Goal: Transaction & Acquisition: Download file/media

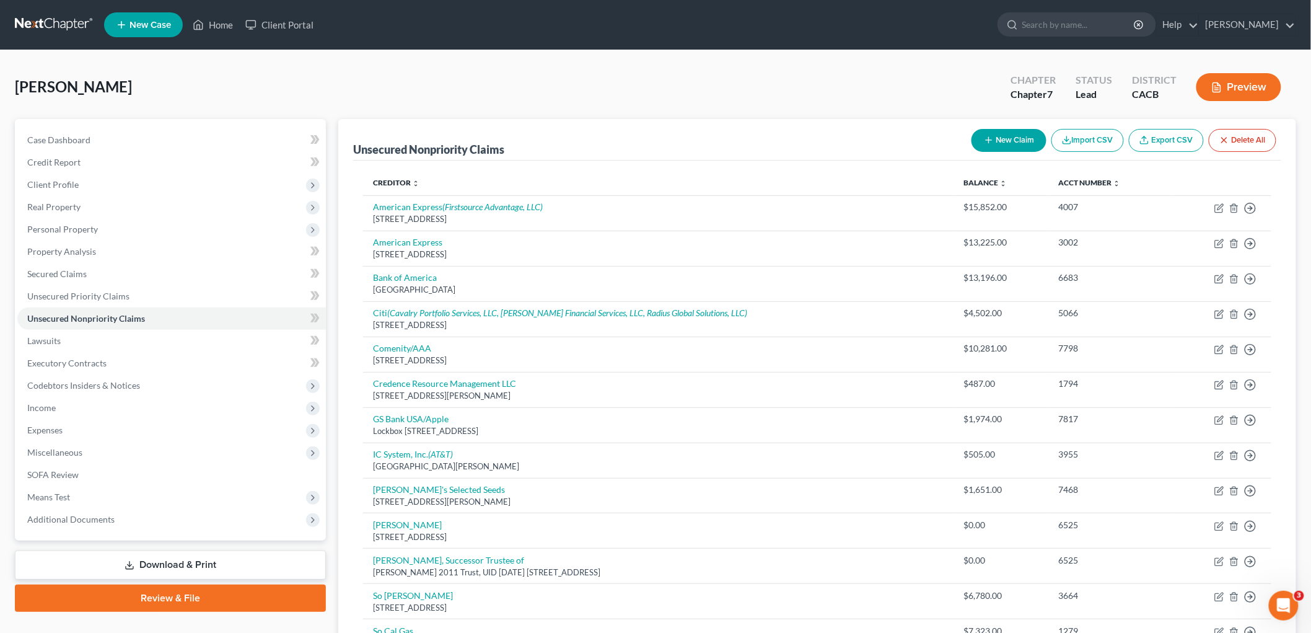
click at [145, 573] on link "Download & Print" at bounding box center [170, 564] width 311 height 29
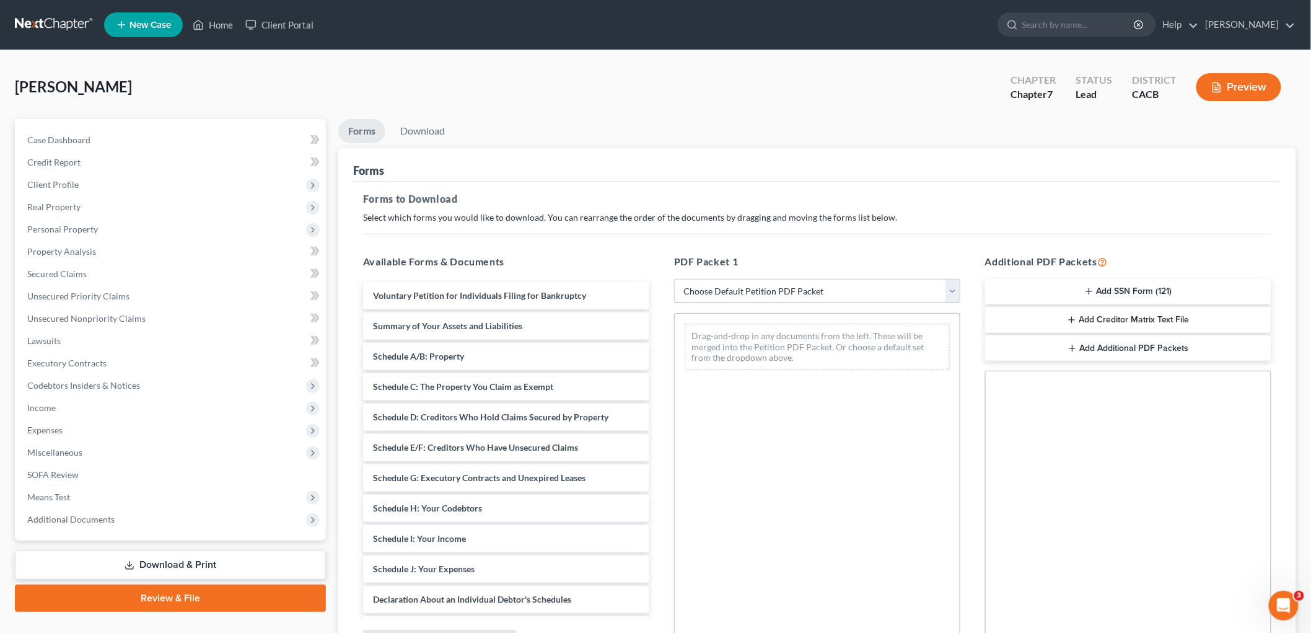
click at [713, 289] on select "Choose Default Petition PDF Packet Complete Bankruptcy Petition (all forms and …" at bounding box center [817, 291] width 286 height 25
click at [674, 279] on select "Choose Default Petition PDF Packet Complete Bankruptcy Petition (all forms and …" at bounding box center [817, 291] width 286 height 25
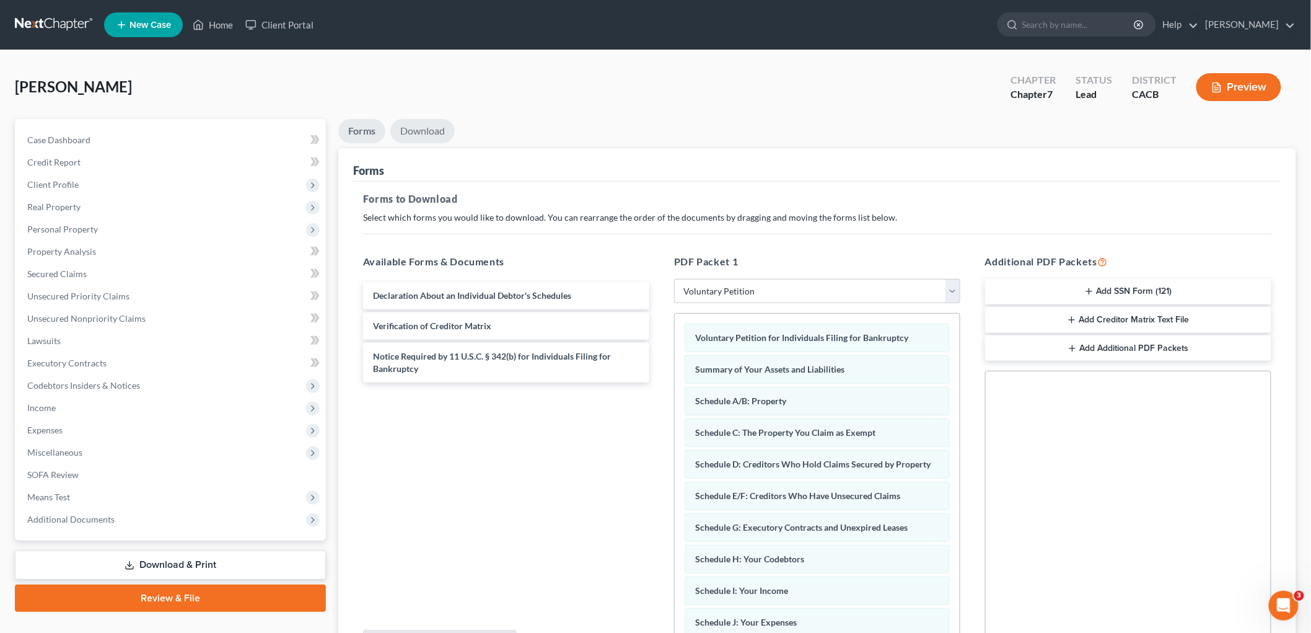
click at [423, 126] on link "Download" at bounding box center [422, 131] width 64 height 24
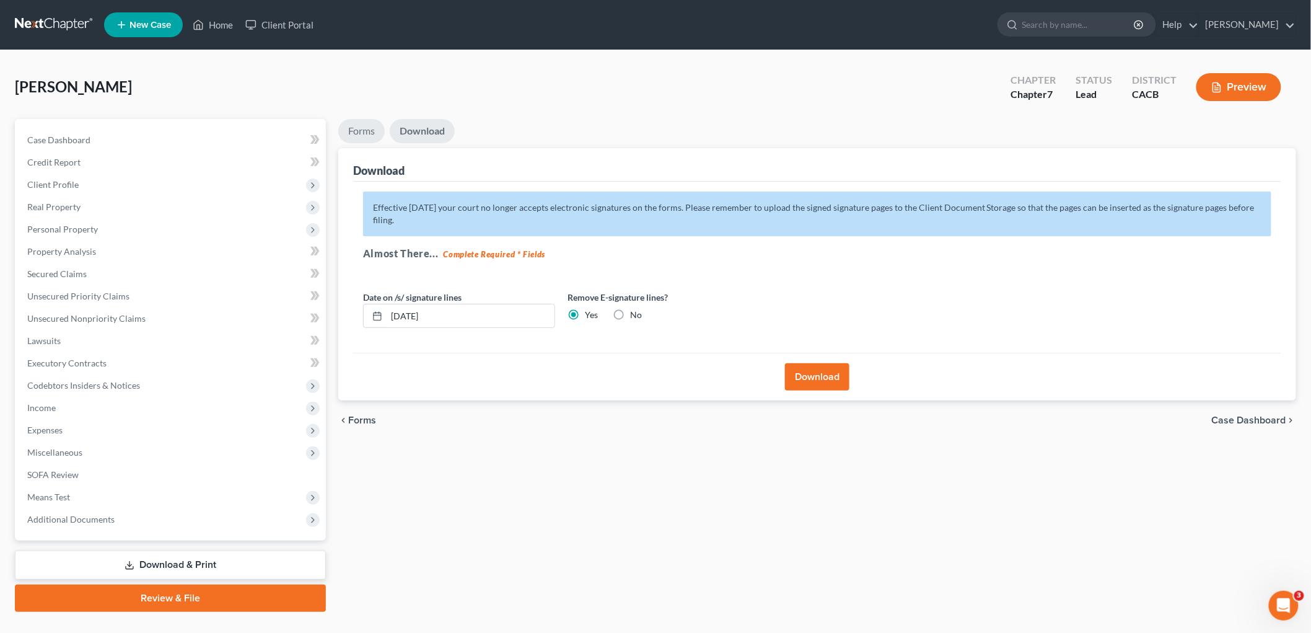
click at [358, 134] on link "Forms" at bounding box center [361, 131] width 46 height 24
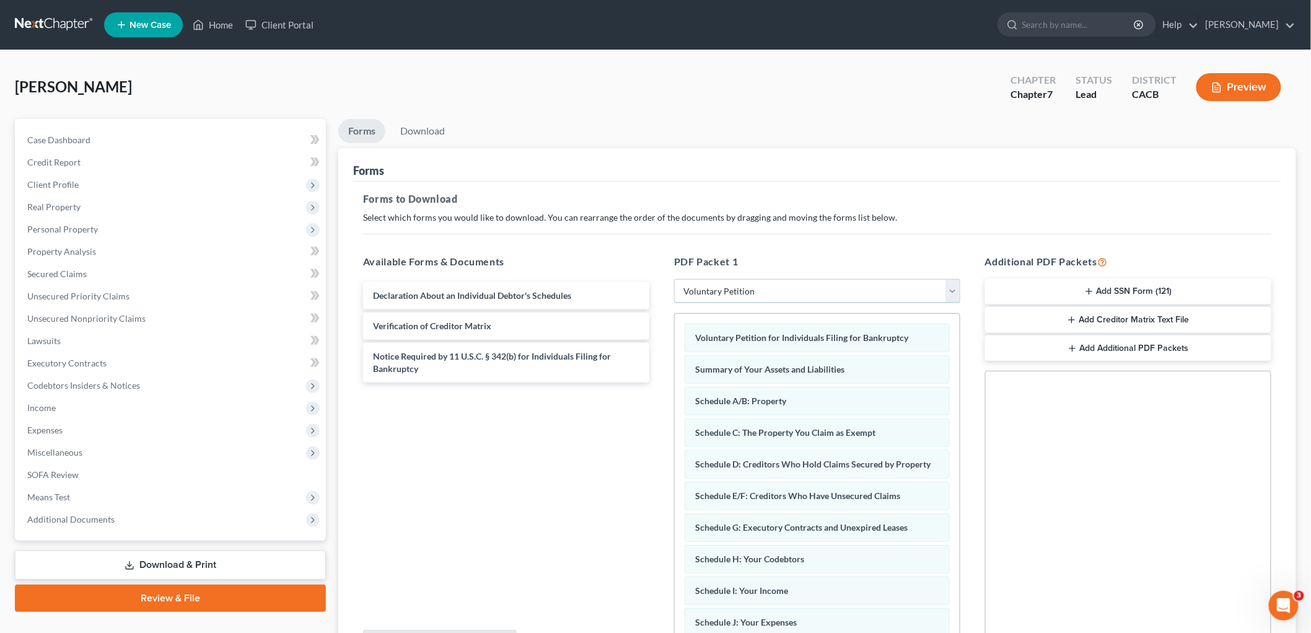
click at [785, 289] on select "Choose Default Petition PDF Packet Complete Bankruptcy Petition (all forms and …" at bounding box center [817, 291] width 286 height 25
select select "4"
click at [674, 279] on select "Choose Default Petition PDF Packet Complete Bankruptcy Petition (all forms and …" at bounding box center [817, 291] width 286 height 25
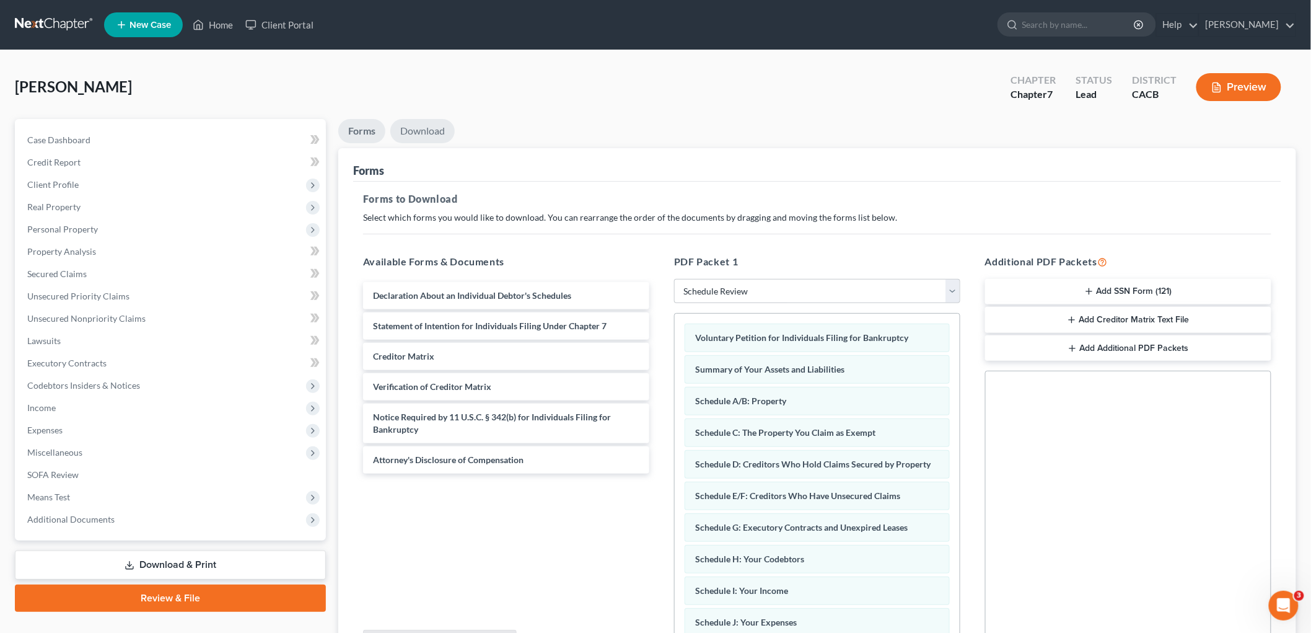
click at [426, 137] on link "Download" at bounding box center [422, 131] width 64 height 24
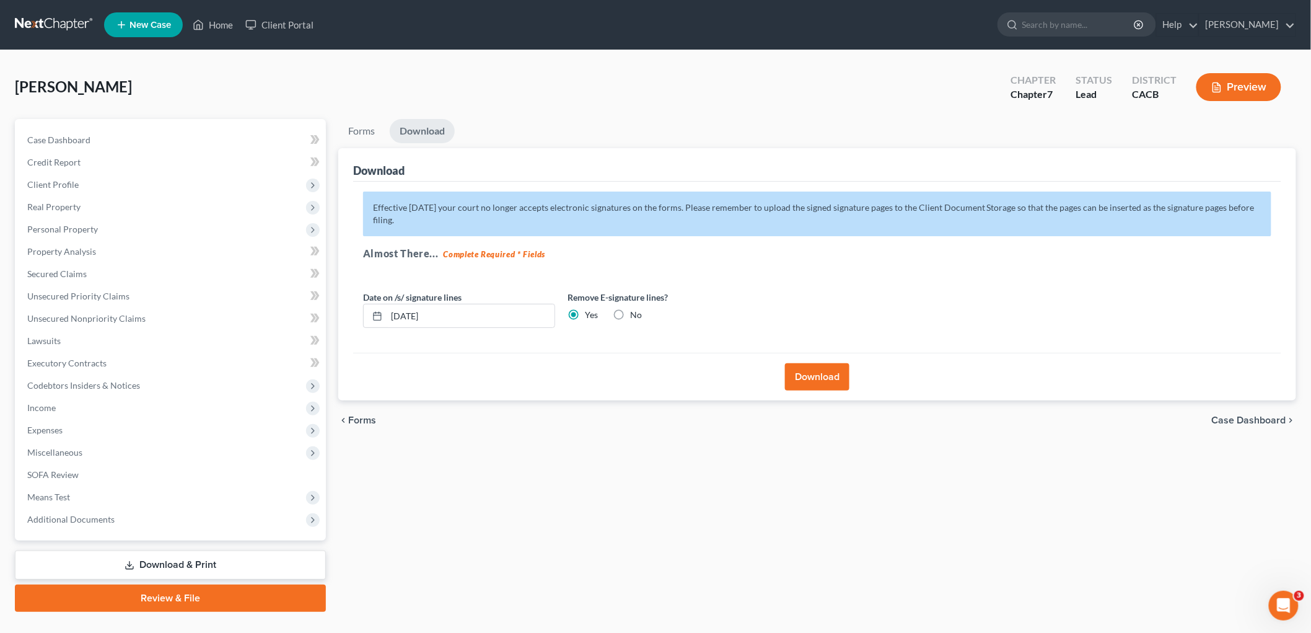
drag, startPoint x: 837, startPoint y: 392, endPoint x: 825, endPoint y: 373, distance: 22.3
click at [835, 389] on div "Download" at bounding box center [817, 377] width 928 height 48
click at [825, 373] on button "Download" at bounding box center [817, 376] width 64 height 27
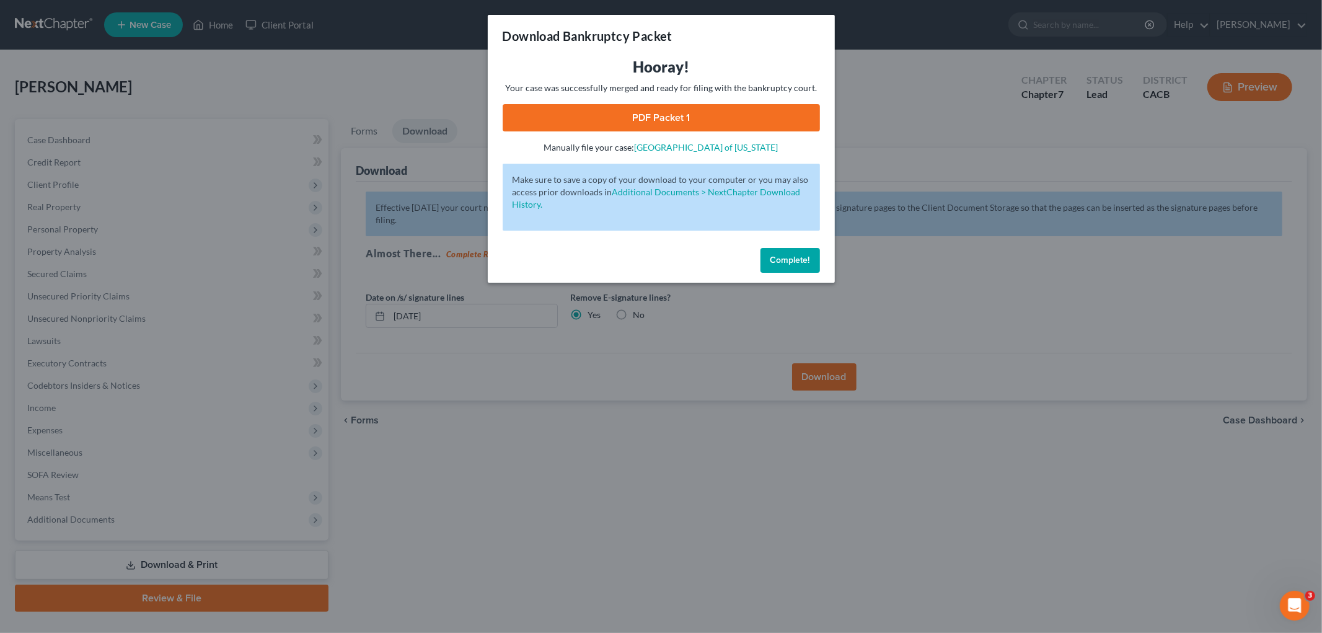
click at [725, 116] on link "PDF Packet 1" at bounding box center [661, 117] width 317 height 27
